Goal: Information Seeking & Learning: Check status

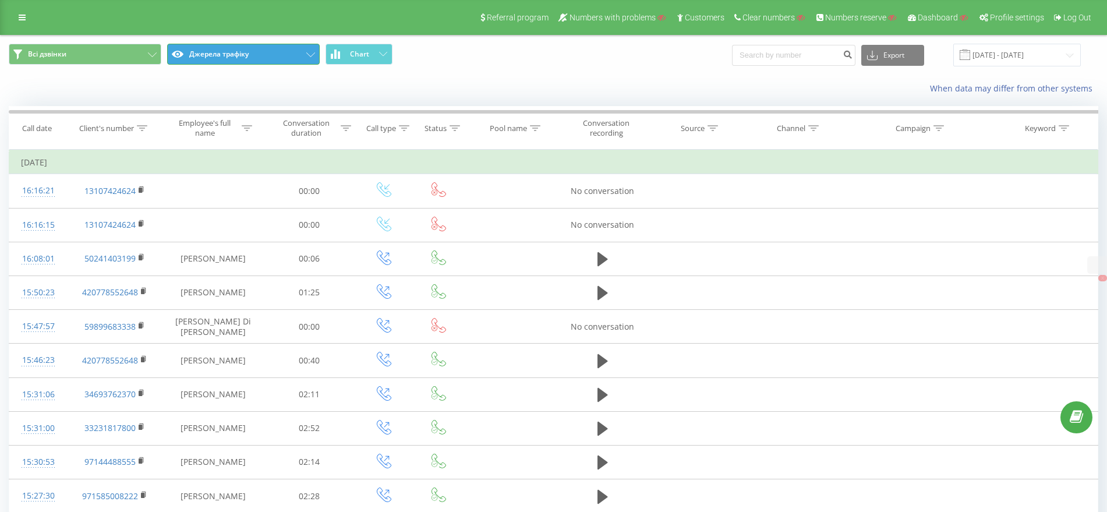
click at [214, 51] on button "Джерела трафіку" at bounding box center [243, 54] width 153 height 21
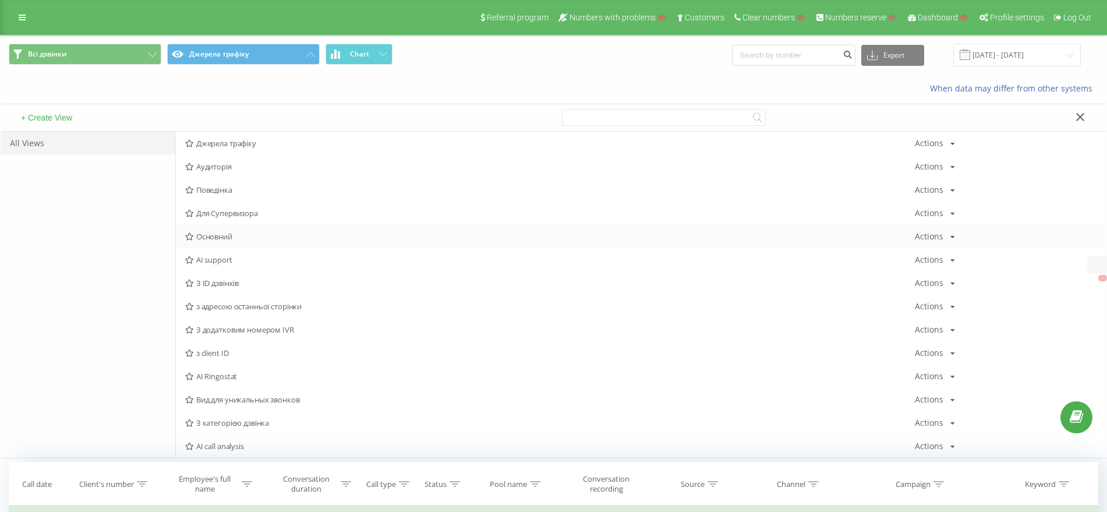
click at [204, 235] on span "Основний" at bounding box center [549, 236] width 729 height 8
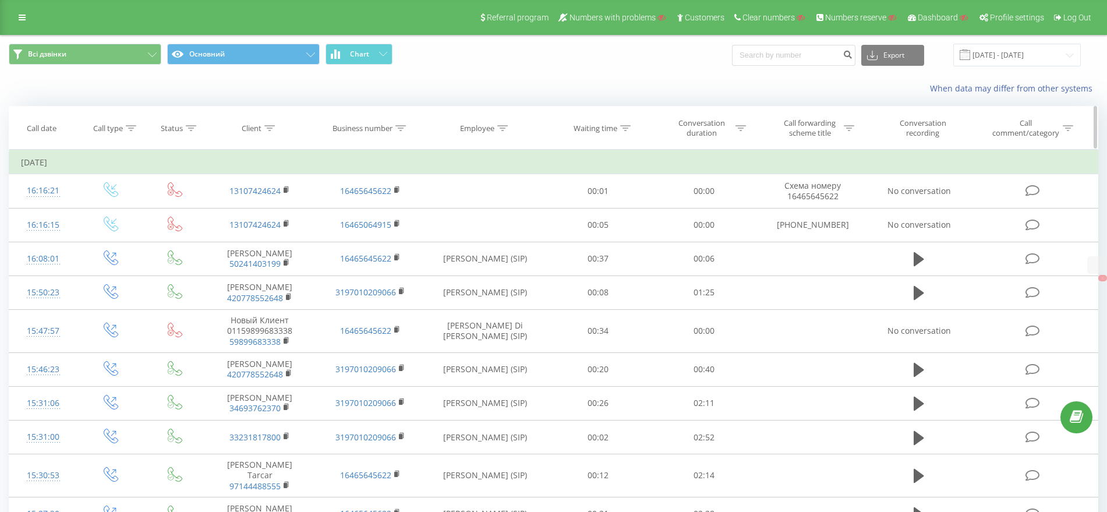
click at [275, 126] on div "Client" at bounding box center [260, 128] width 111 height 10
click at [245, 179] on div at bounding box center [253, 184] width 83 height 11
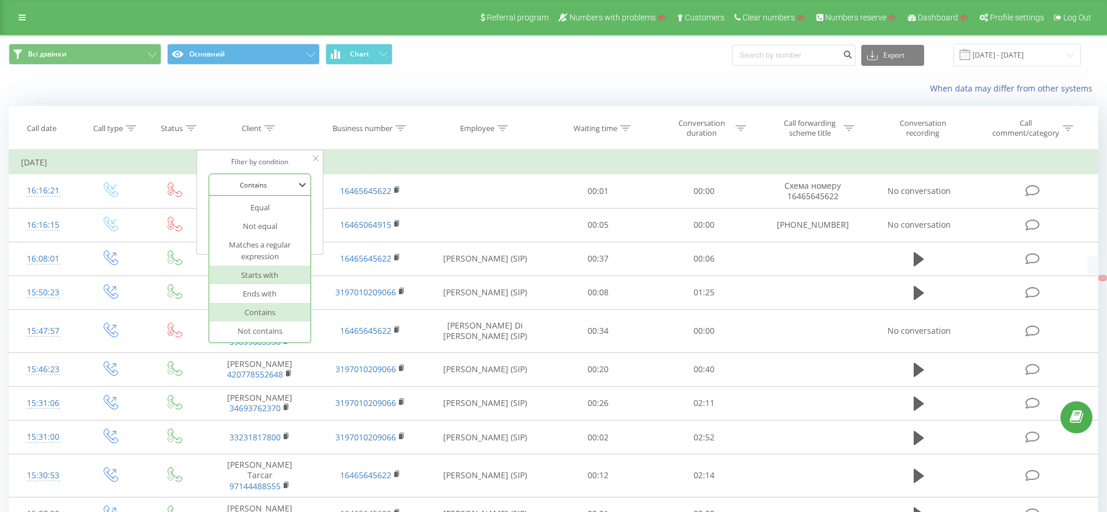
click at [255, 274] on div "Starts with" at bounding box center [260, 274] width 101 height 19
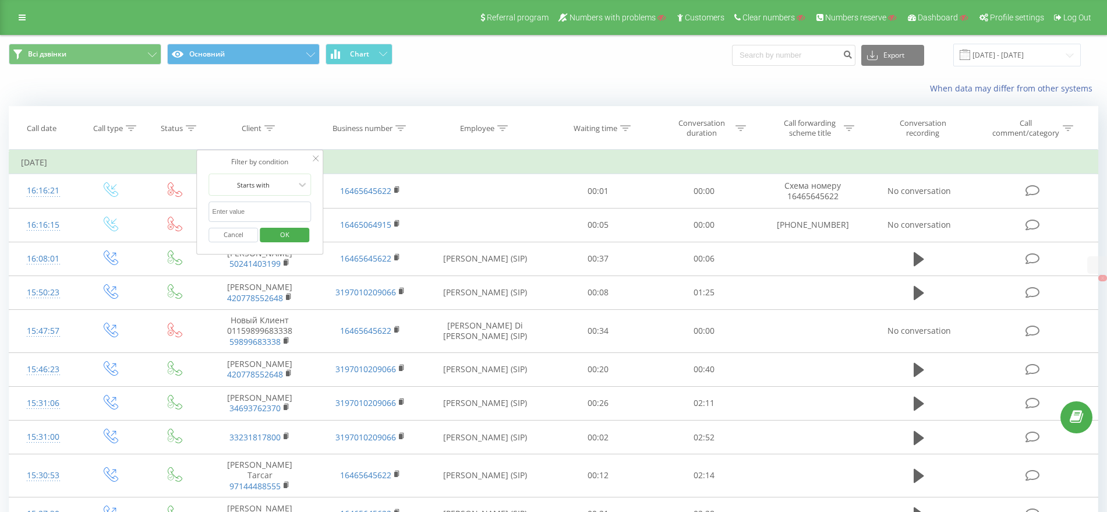
click at [254, 206] on input "text" at bounding box center [260, 211] width 102 height 20
paste input "62817"
drag, startPoint x: 315, startPoint y: 203, endPoint x: 311, endPoint y: 208, distance: 6.3
click at [315, 203] on div "Filter by condition Starts with 62 Cancel OK" at bounding box center [260, 202] width 127 height 105
click at [288, 239] on span "OK" at bounding box center [284, 234] width 33 height 18
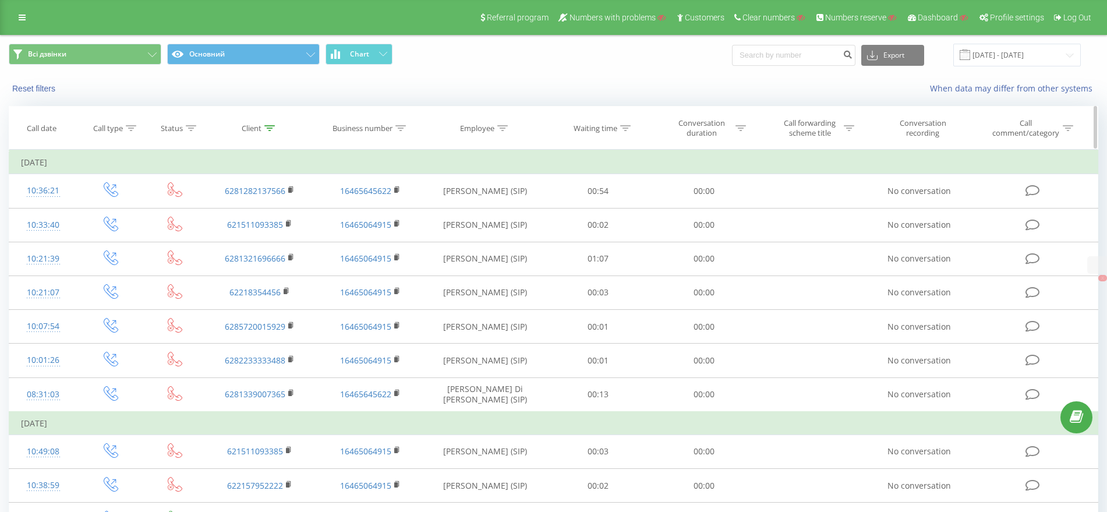
click at [270, 125] on icon at bounding box center [270, 128] width 10 height 6
click at [233, 214] on input "62" at bounding box center [260, 211] width 102 height 20
type input "65"
click button "OK" at bounding box center [284, 235] width 49 height 15
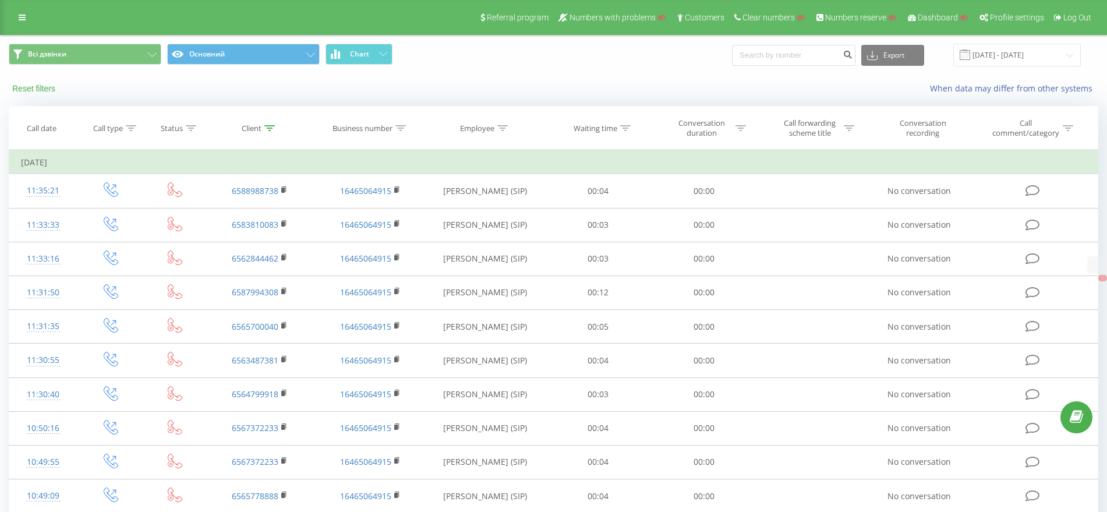
click at [22, 86] on button "Reset filters" at bounding box center [35, 88] width 52 height 10
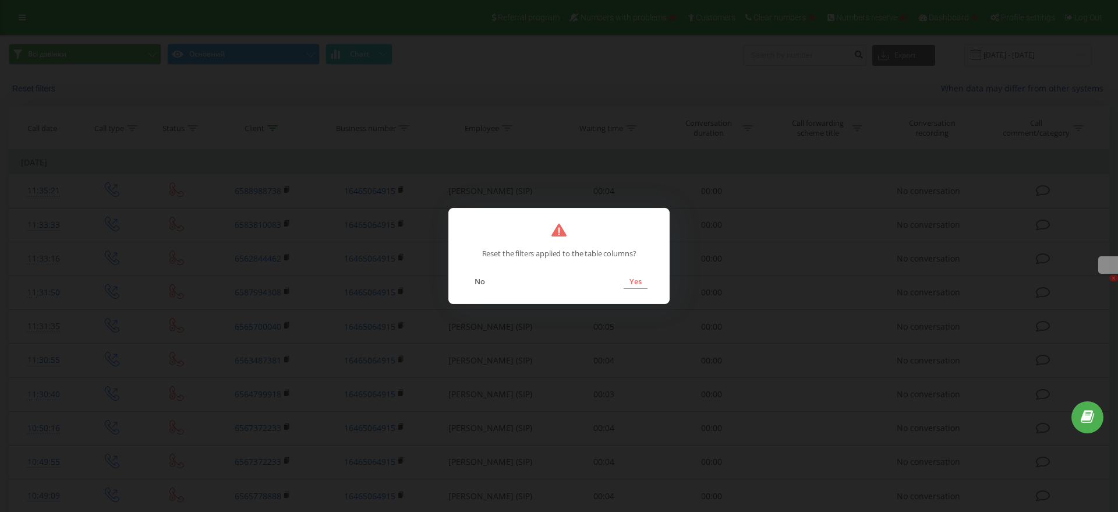
click at [636, 282] on button "Yes" at bounding box center [635, 281] width 24 height 15
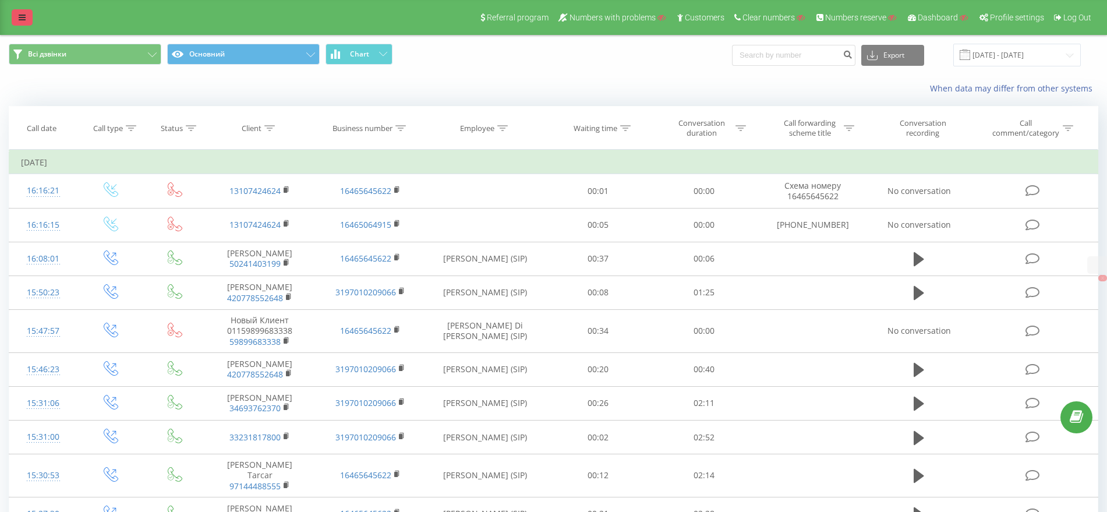
click at [1, 11] on div "Referral program Numbers with problems Customers Clear numbers Numbers reserve …" at bounding box center [553, 17] width 1107 height 35
click at [19, 10] on link at bounding box center [22, 17] width 21 height 16
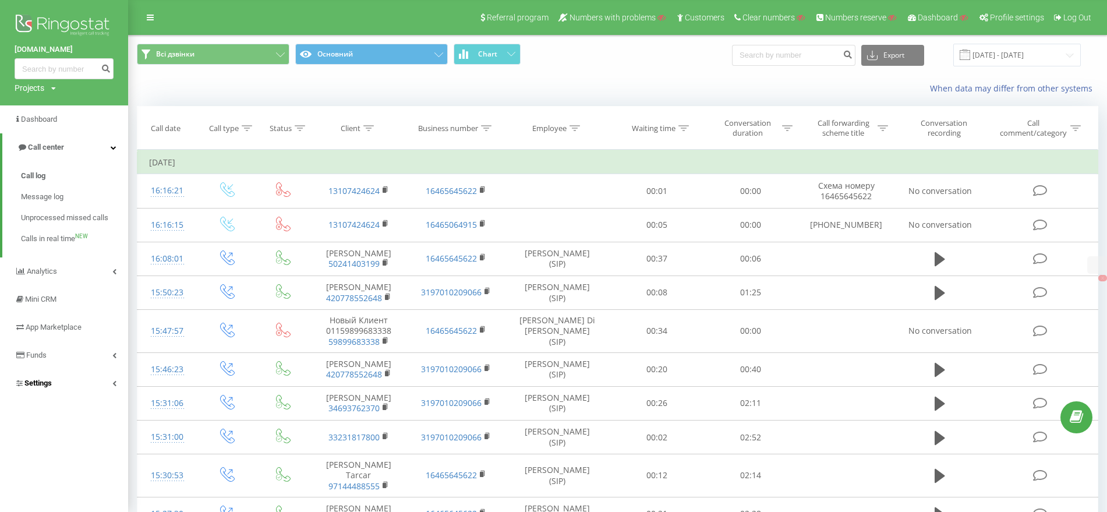
click at [77, 388] on link "Settings" at bounding box center [64, 383] width 128 height 28
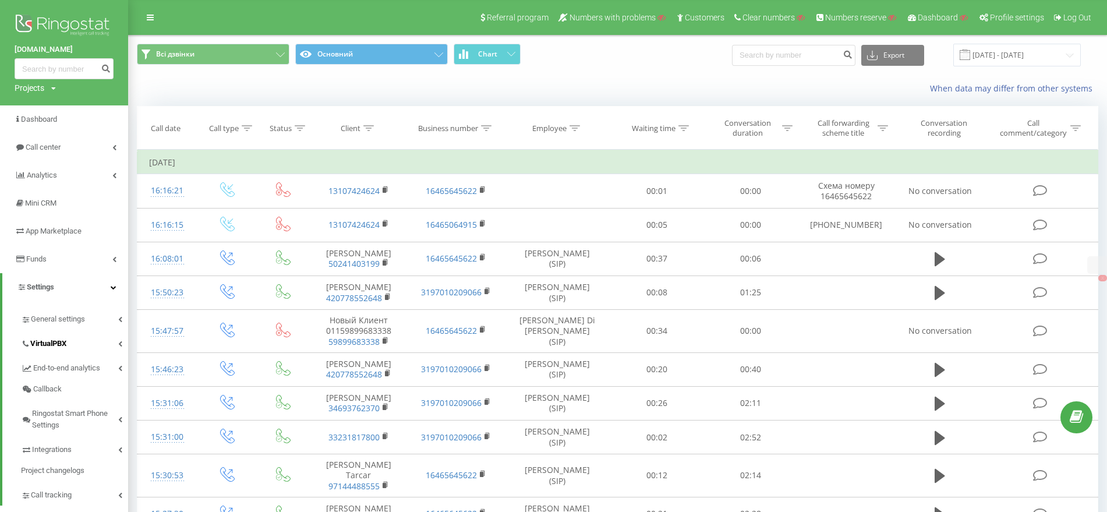
click at [70, 346] on link "VirtualPBX" at bounding box center [74, 341] width 107 height 24
click at [26, 87] on div "Projects" at bounding box center [30, 88] width 30 height 12
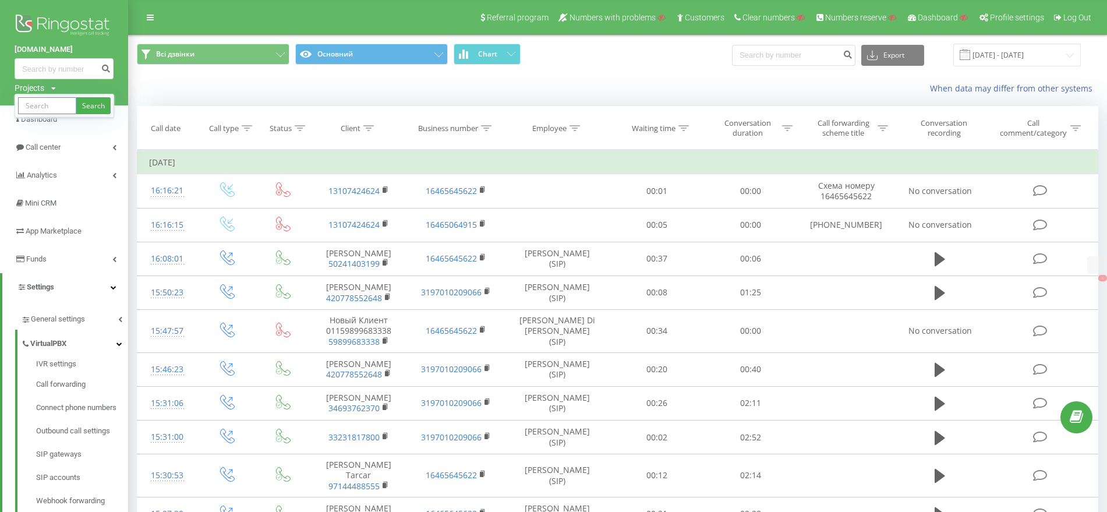
click at [46, 112] on input "text" at bounding box center [47, 105] width 58 height 17
paste input "[DOMAIN_NAME]"
type input "[DOMAIN_NAME]"
click at [83, 105] on link "Search" at bounding box center [93, 105] width 34 height 17
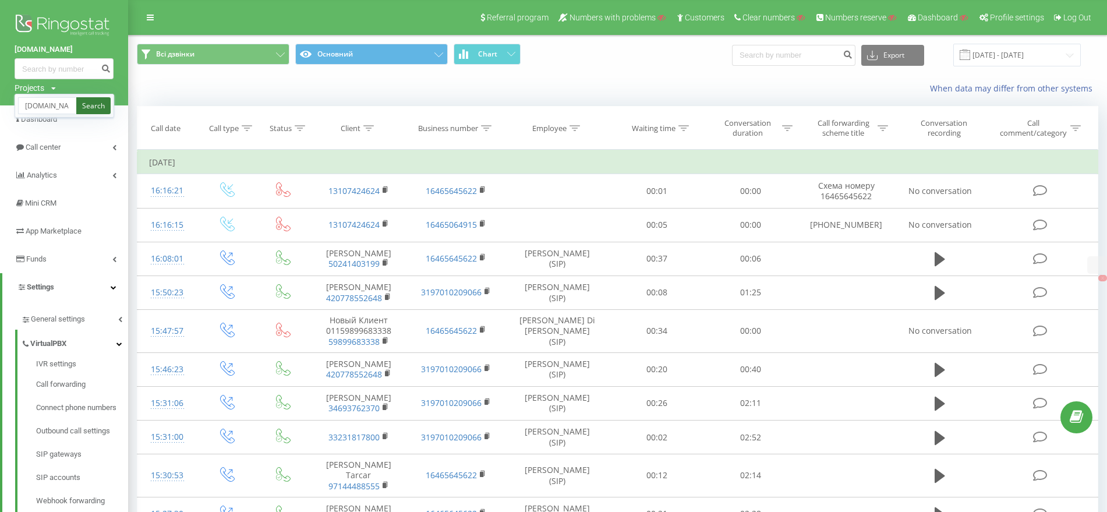
scroll to position [0, 0]
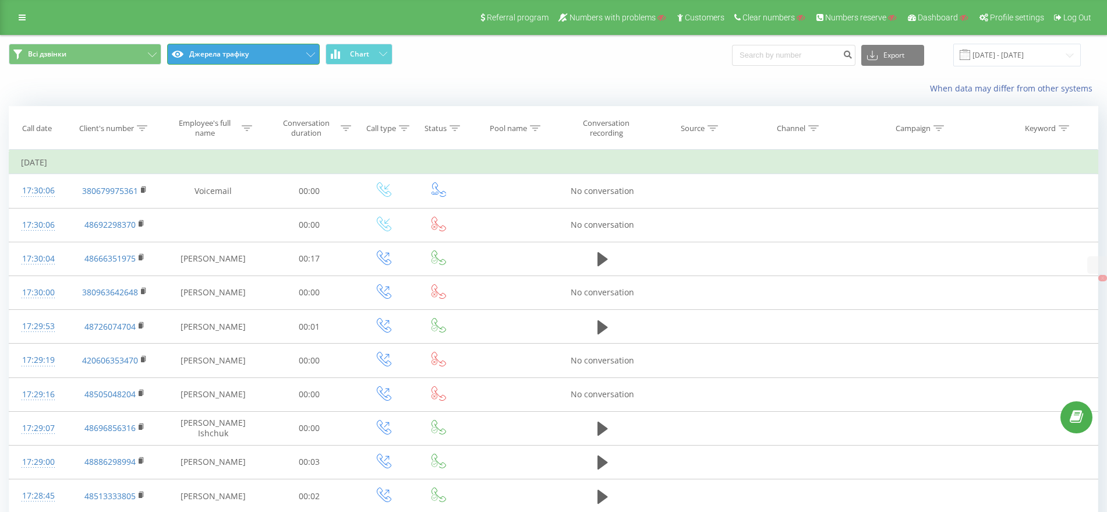
click at [227, 54] on button "Джерела трафіку" at bounding box center [243, 54] width 153 height 21
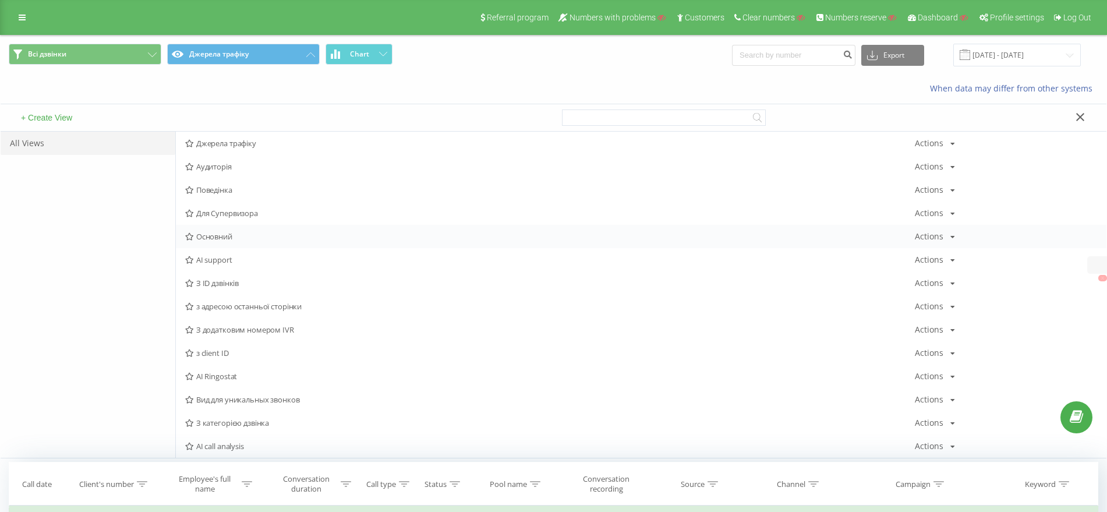
click at [221, 234] on span "Основний" at bounding box center [549, 236] width 729 height 8
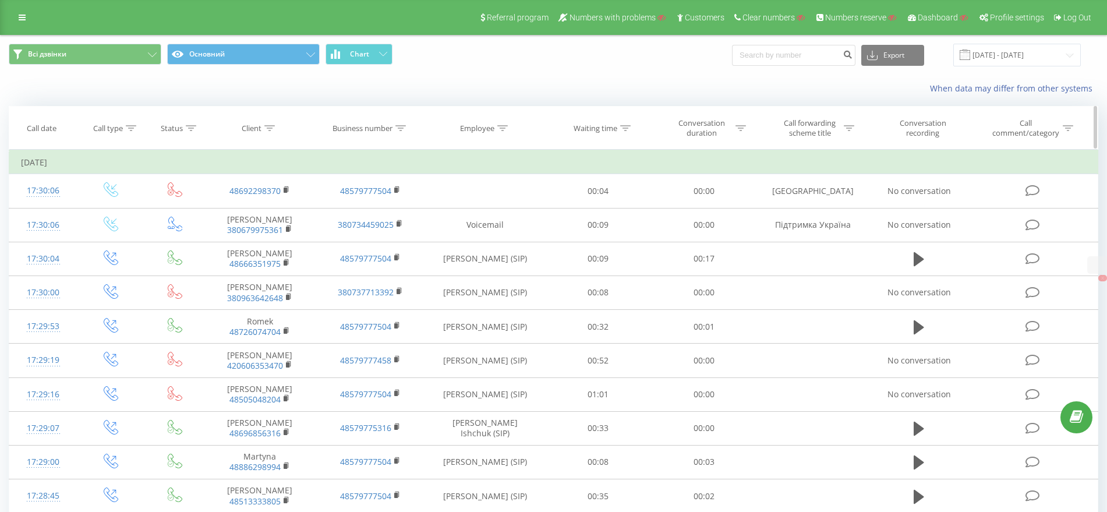
click at [272, 127] on icon at bounding box center [270, 128] width 10 height 6
click at [248, 209] on input "text" at bounding box center [260, 211] width 102 height 20
paste input "48886808818"
type input "48886808818"
click at [279, 240] on span "OK" at bounding box center [284, 234] width 33 height 18
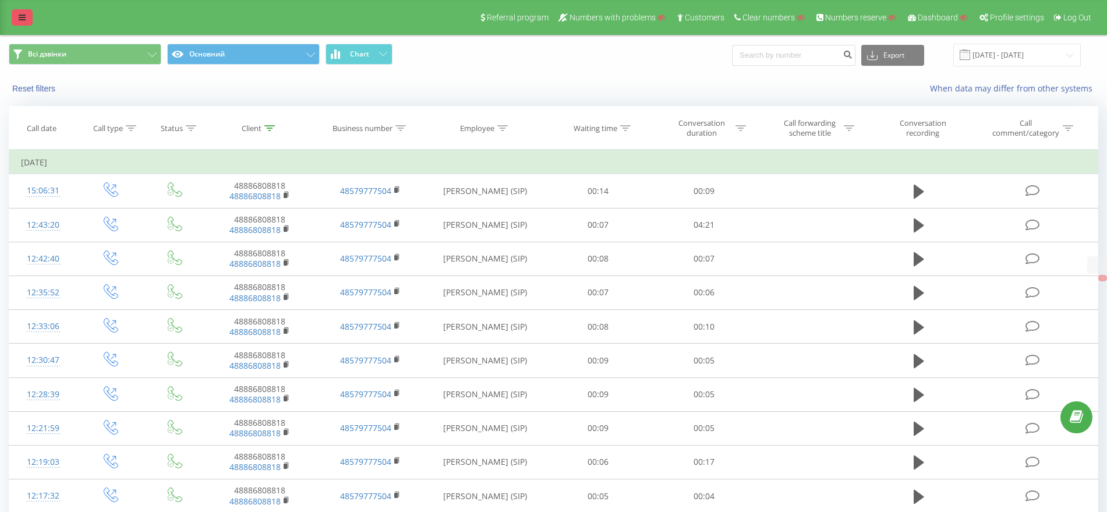
click at [12, 15] on link at bounding box center [22, 17] width 21 height 16
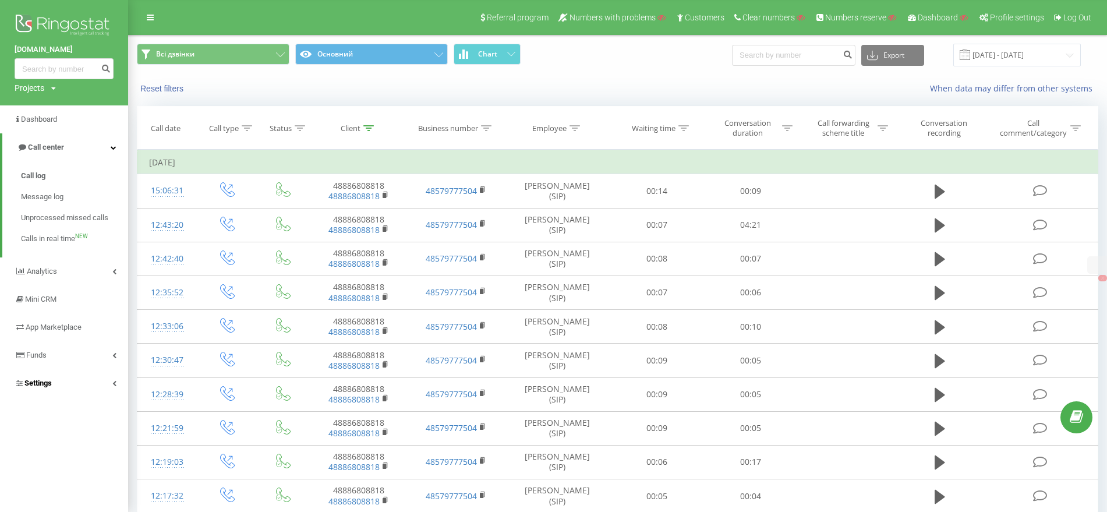
click at [60, 386] on link "Settings" at bounding box center [64, 383] width 128 height 28
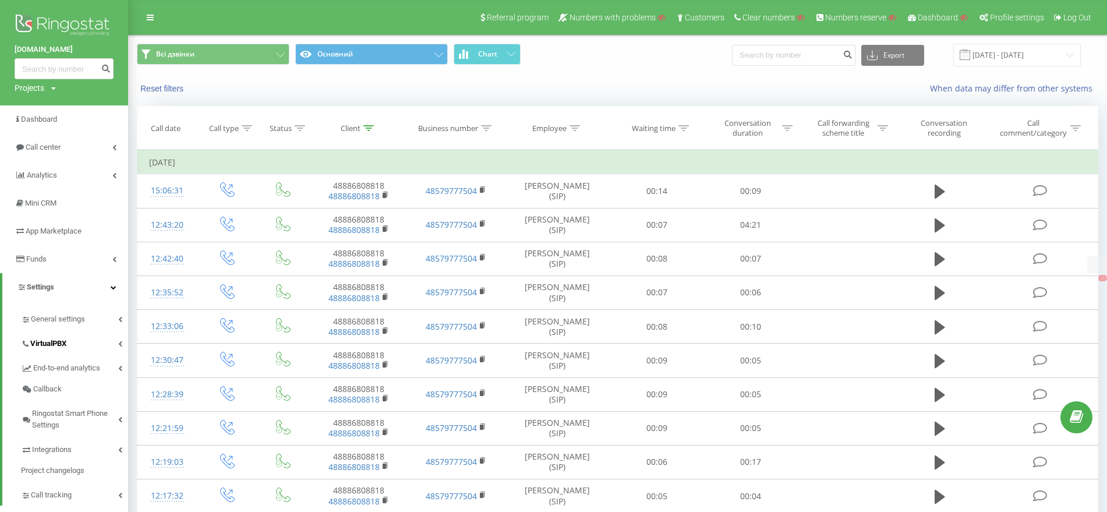
click at [63, 348] on span "VirtualPBX" at bounding box center [48, 344] width 36 height 12
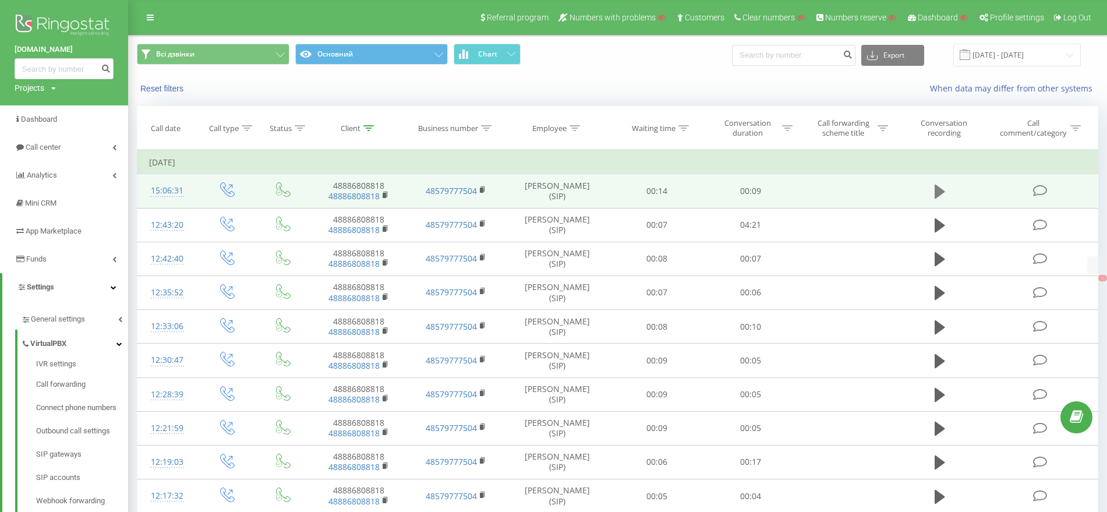
click at [941, 190] on icon at bounding box center [939, 192] width 10 height 14
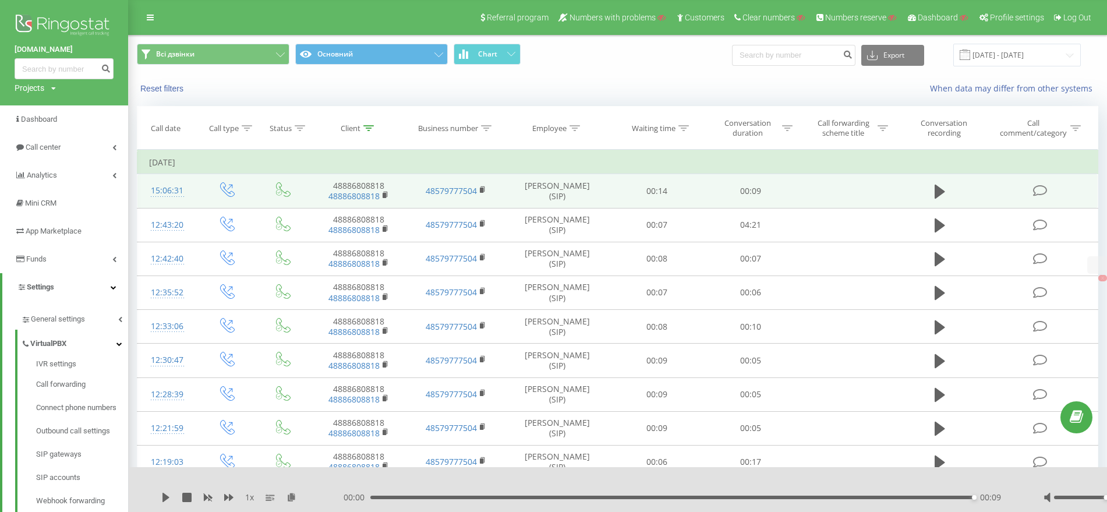
click at [167, 192] on div "15:06:31" at bounding box center [167, 190] width 37 height 23
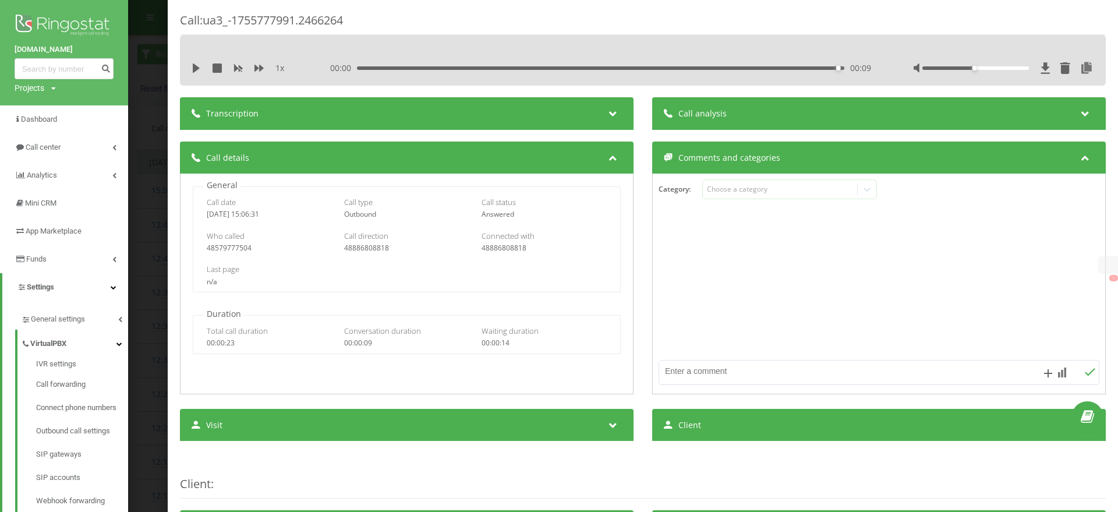
click at [154, 226] on div "Call : ua3_-1755777991.2466264 1 x 00:00 00:09 00:09 Transcription For AI analy…" at bounding box center [559, 256] width 1118 height 512
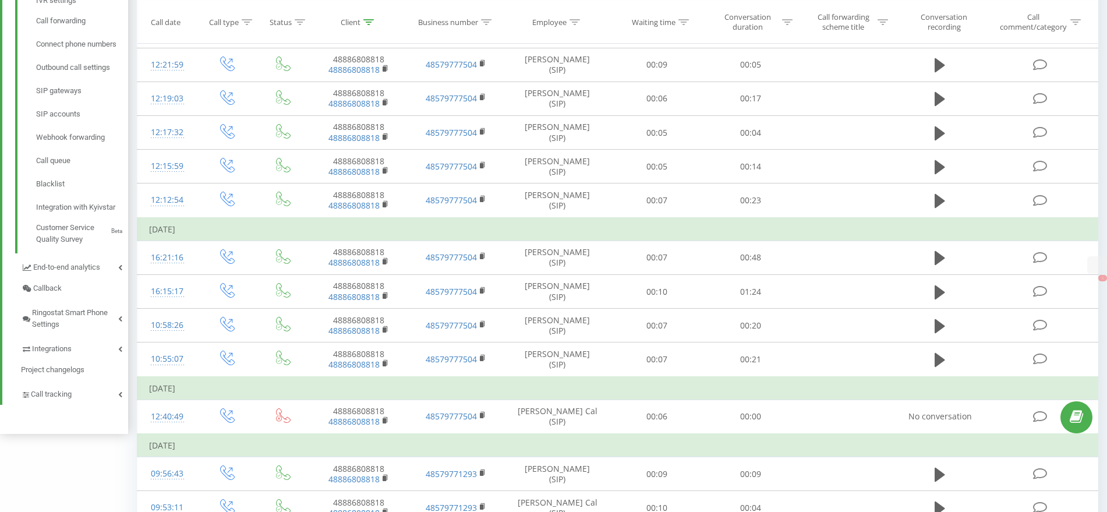
scroll to position [176, 0]
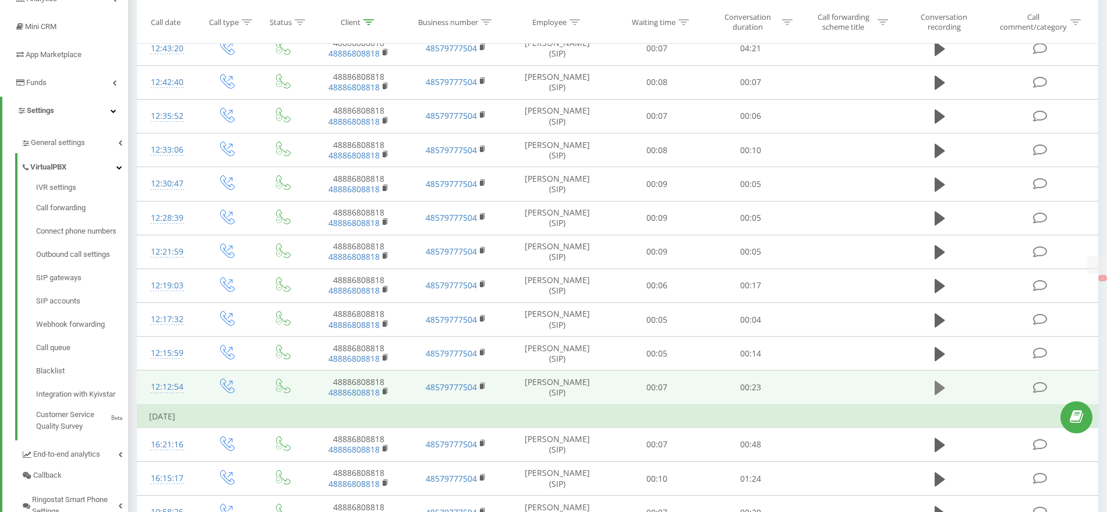
click at [941, 389] on icon at bounding box center [939, 388] width 10 height 14
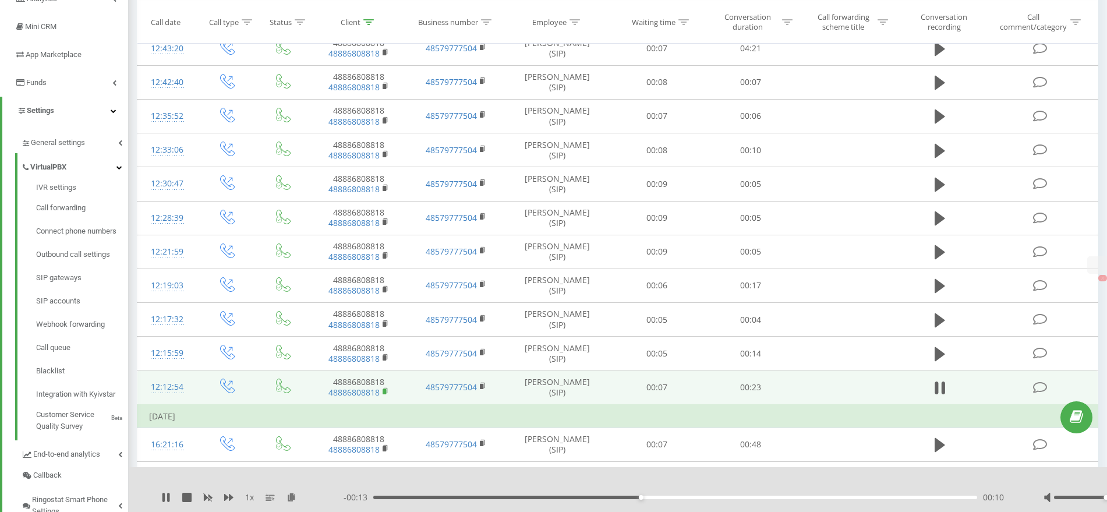
click at [385, 390] on rect at bounding box center [383, 391] width 3 height 5
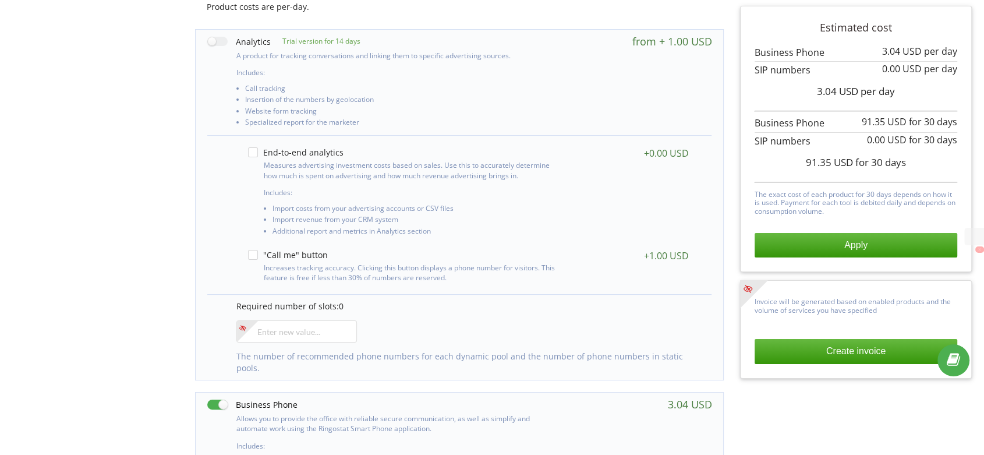
scroll to position [194, 0]
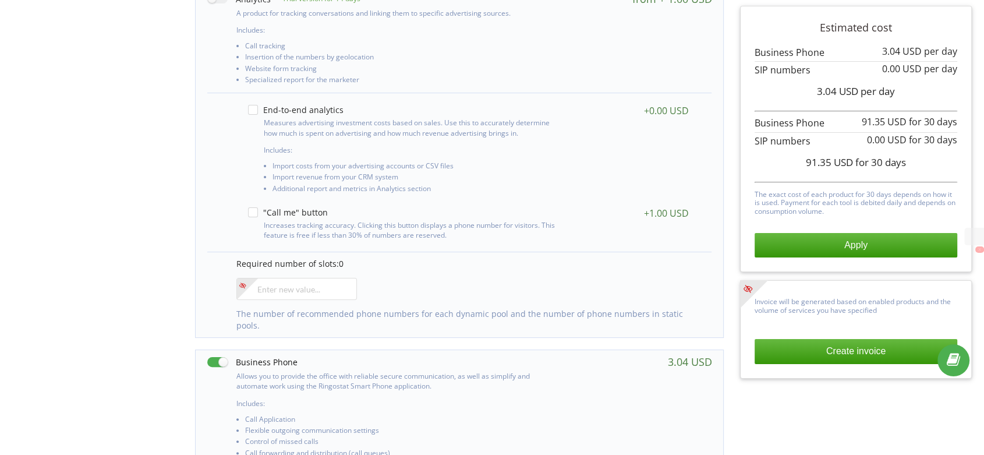
click at [45, 392] on div "Project products Select products: The more products you connect, the less you p…" at bounding box center [492, 341] width 976 height 905
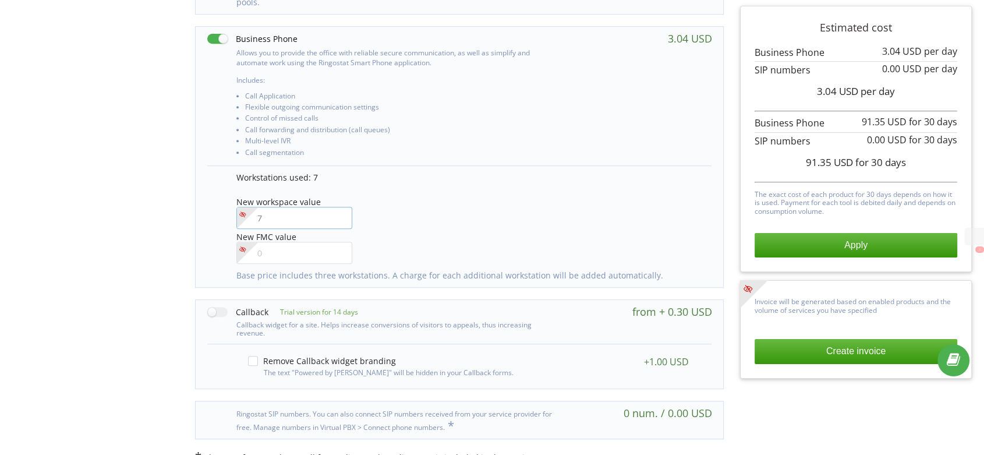
click at [284, 207] on input"] "number" at bounding box center [294, 218] width 116 height 22
type input"] "8"
click at [173, 169] on div "Project products Select products: The more products you connect, the less you p…" at bounding box center [492, 18] width 976 height 905
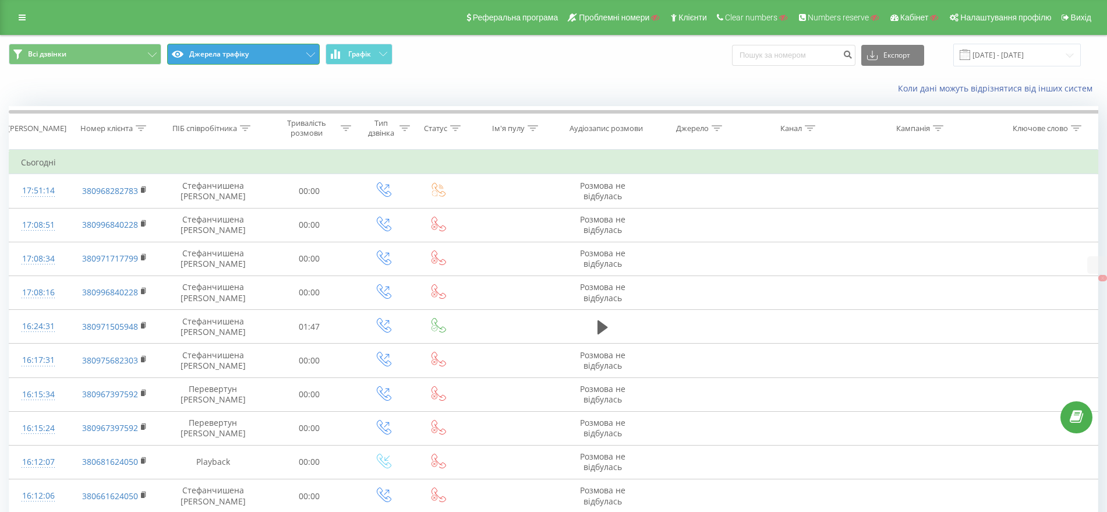
click at [221, 51] on button "Джерела трафіку" at bounding box center [243, 54] width 153 height 21
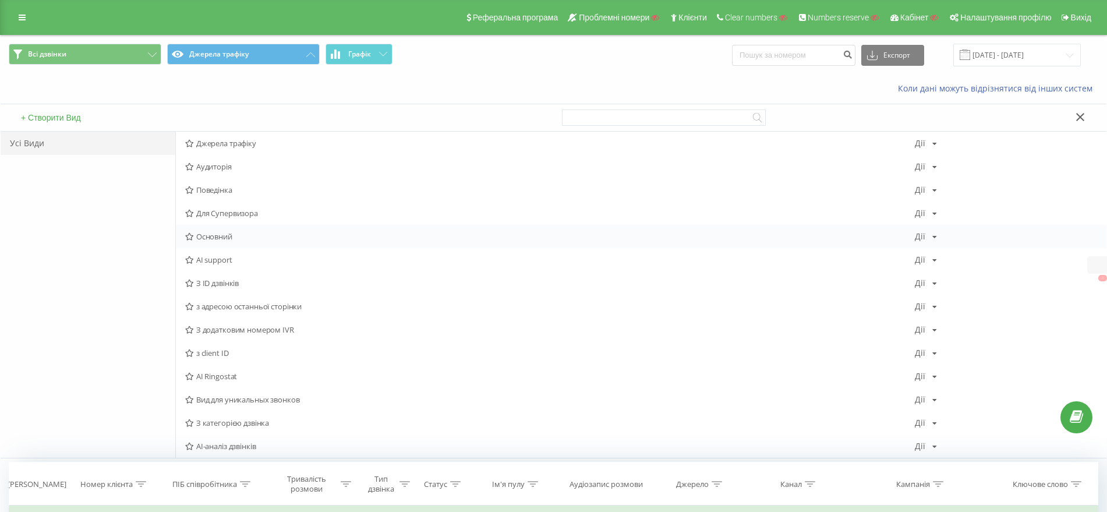
click at [212, 232] on span "Основний" at bounding box center [549, 236] width 729 height 8
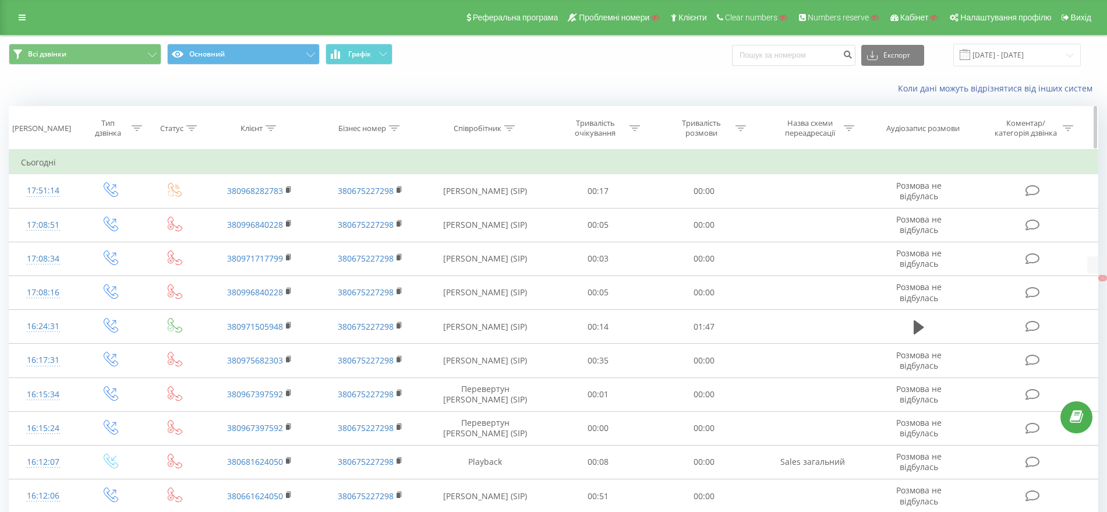
click at [280, 126] on div "Клієнт" at bounding box center [260, 128] width 111 height 10
click at [248, 204] on input "text" at bounding box center [260, 211] width 102 height 20
paste input "0967397592"
type input "0967397592"
click at [271, 236] on span "OK" at bounding box center [284, 234] width 33 height 18
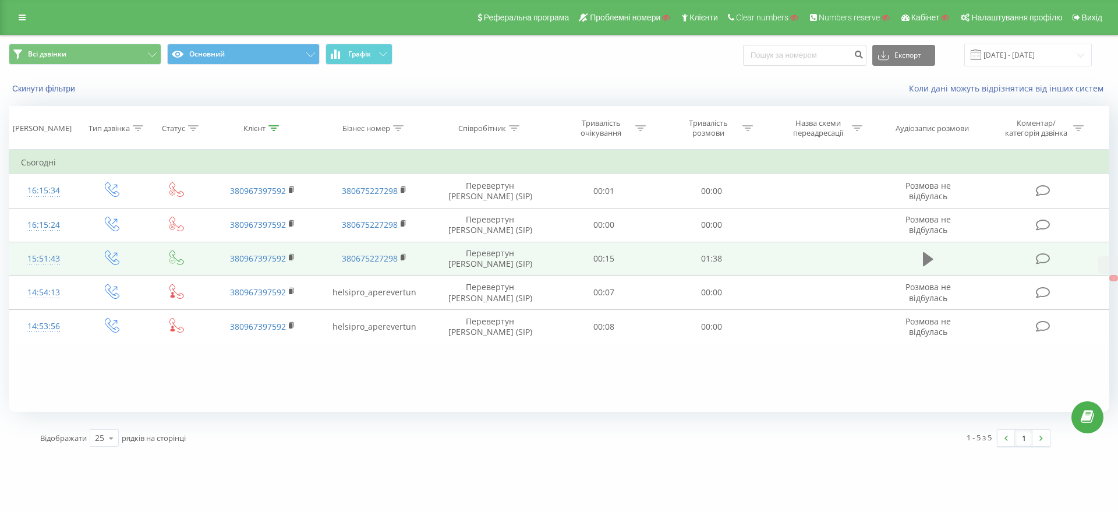
click at [930, 257] on icon at bounding box center [928, 259] width 10 height 14
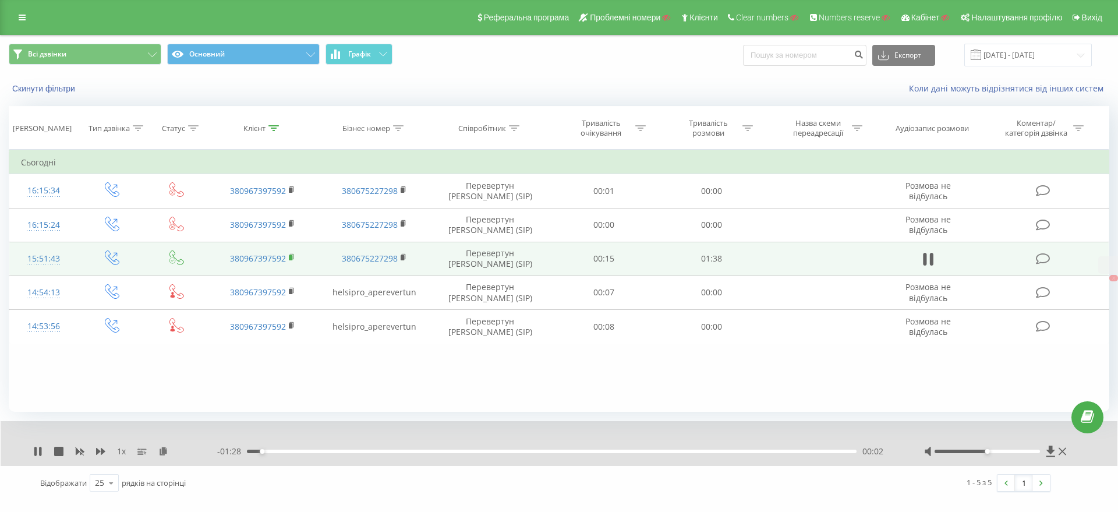
click at [290, 256] on rect at bounding box center [290, 257] width 3 height 5
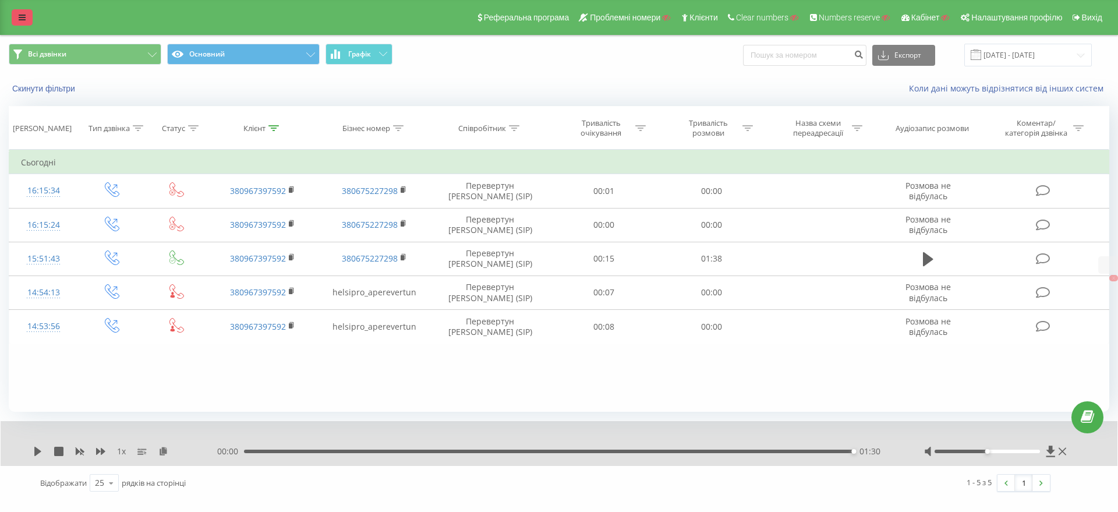
click at [18, 15] on link at bounding box center [22, 17] width 21 height 16
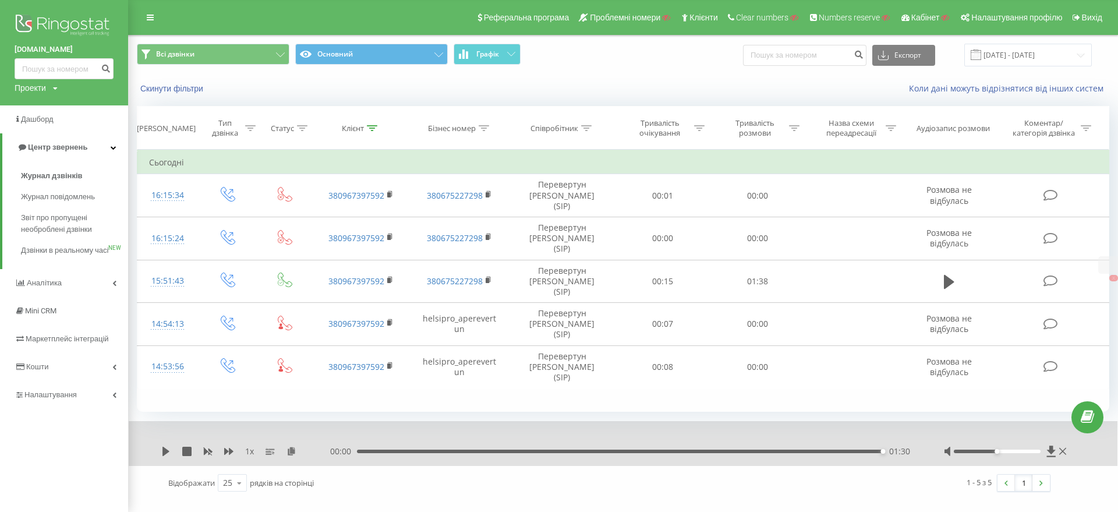
click at [33, 87] on div "Проекти" at bounding box center [30, 88] width 31 height 12
click at [34, 106] on input "text" at bounding box center [47, 105] width 58 height 17
paste input "montblan.dp.ua"
type input "montblan.dp.ua"
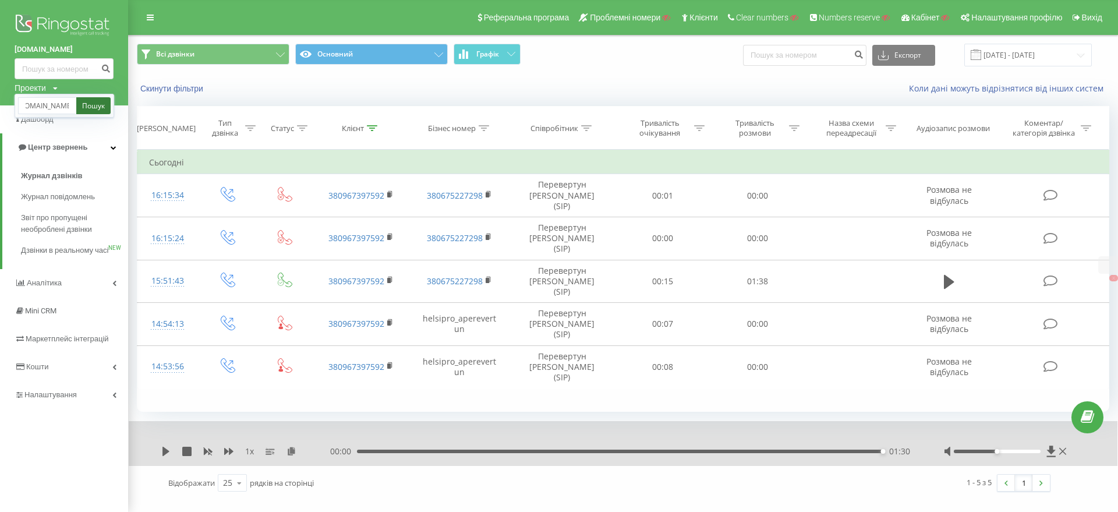
click at [100, 104] on link "Пошук" at bounding box center [93, 105] width 34 height 17
